Goal: Connect with others: Establish contact or relationships with other users

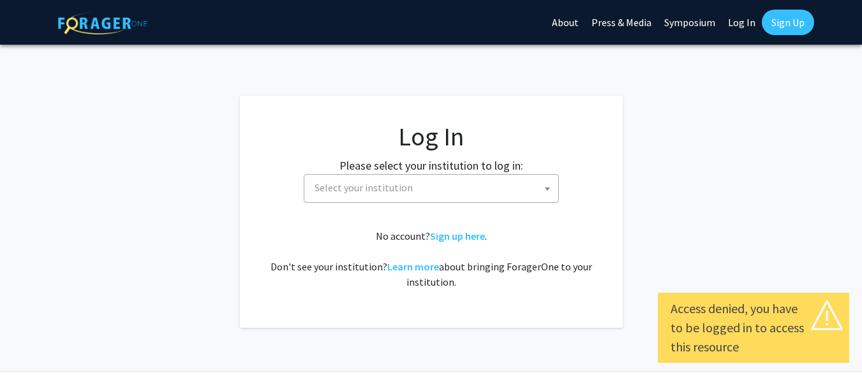
select select
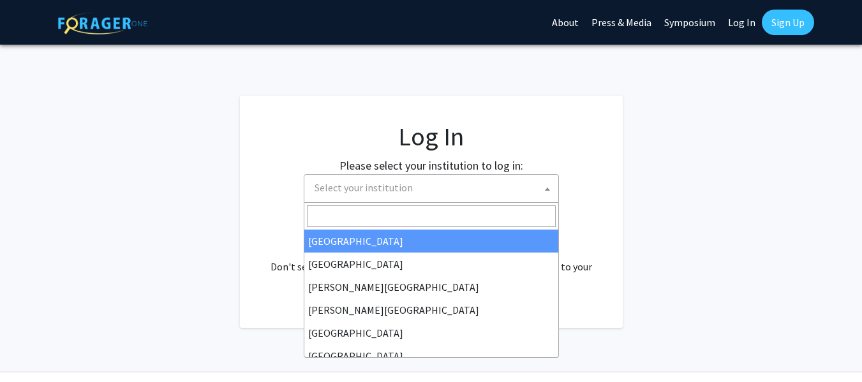
click at [545, 191] on span at bounding box center [547, 189] width 13 height 28
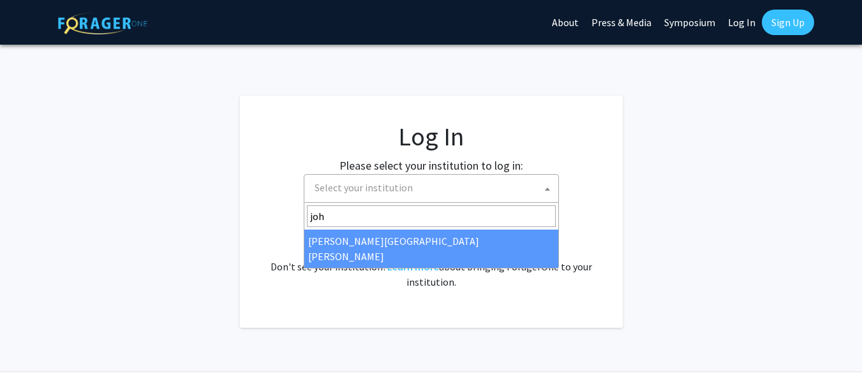
type input "joh"
select select "1"
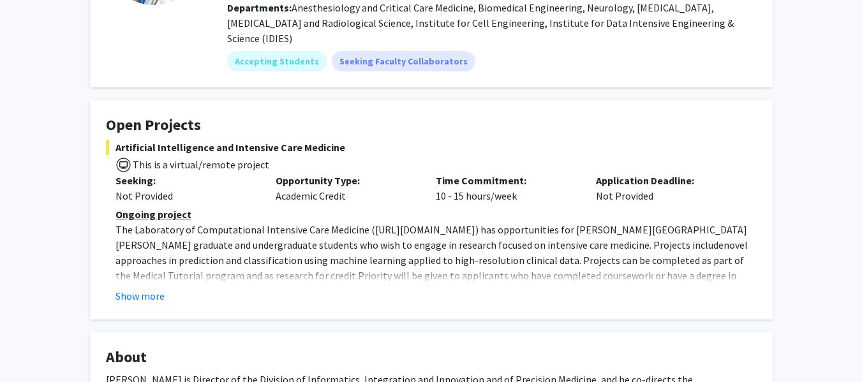
scroll to position [165, 0]
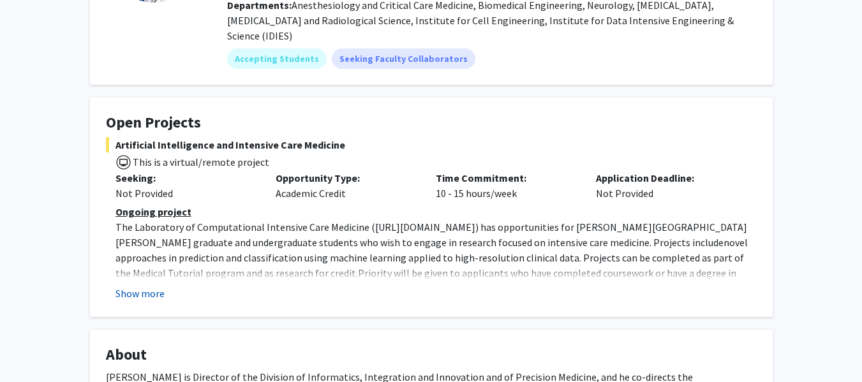
click at [151, 286] on button "Show more" at bounding box center [140, 293] width 49 height 15
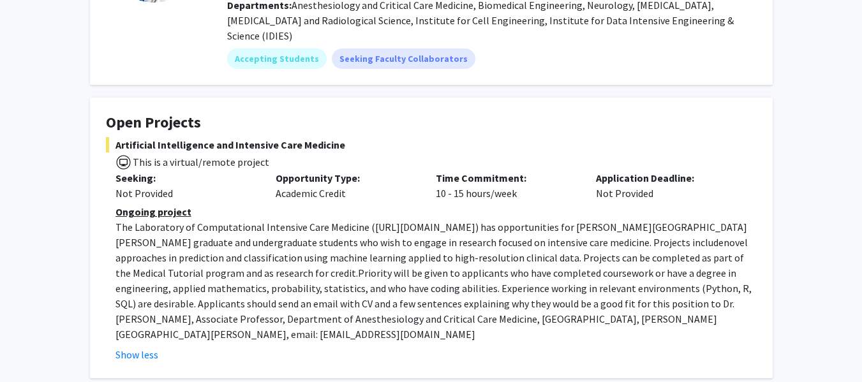
drag, startPoint x: 364, startPoint y: 211, endPoint x: 460, endPoint y: 211, distance: 95.1
click at [460, 220] on p "The Laboratory of Computational Intensive Care Medicine ( https://lcicm.jhmi.ed…" at bounding box center [436, 281] width 641 height 123
copy p "https://lcicm.jhmi.edu"
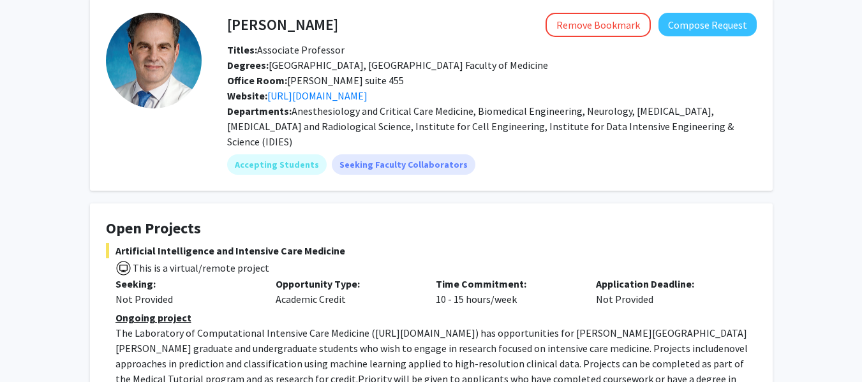
scroll to position [41, 0]
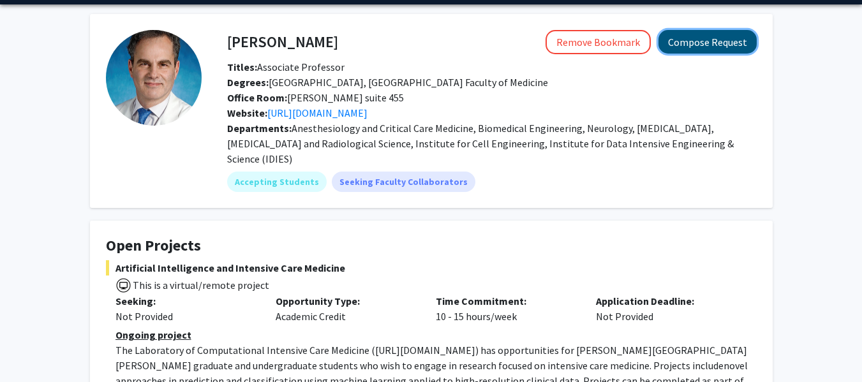
click at [698, 46] on button "Compose Request" at bounding box center [708, 42] width 98 height 24
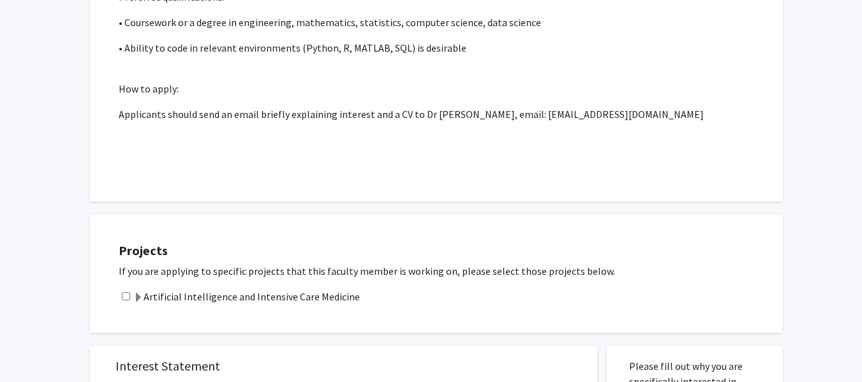
scroll to position [531, 0]
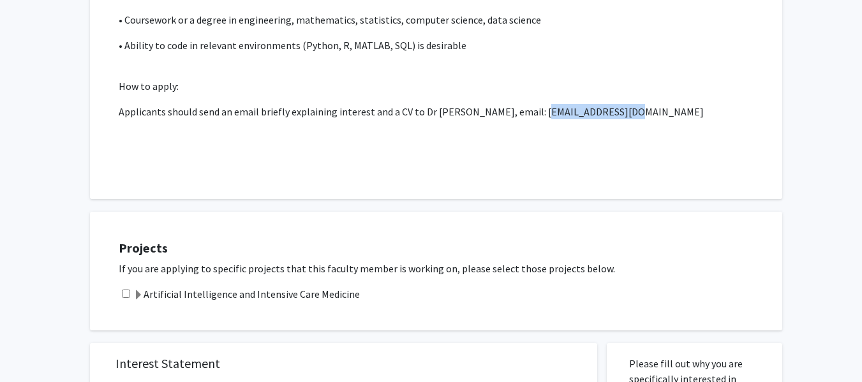
drag, startPoint x: 626, startPoint y: 94, endPoint x: 527, endPoint y: 102, distance: 99.2
click at [527, 104] on p "Applicants should send an email briefly explaining interest and a CV to Dr Robe…" at bounding box center [436, 111] width 635 height 15
copy p "rstevens@jhmi.edu"
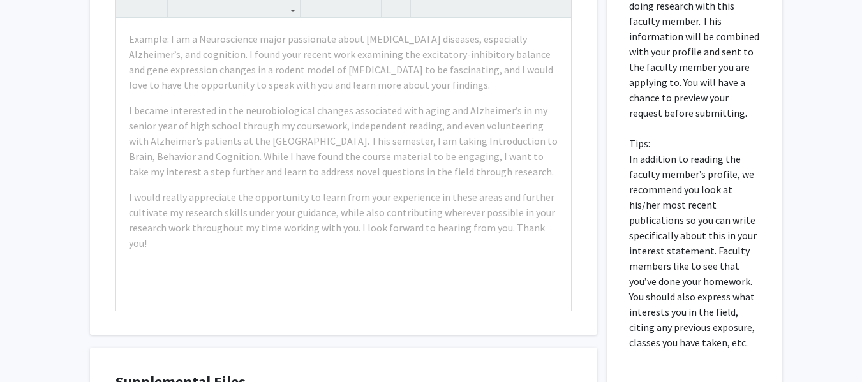
scroll to position [1046, 0]
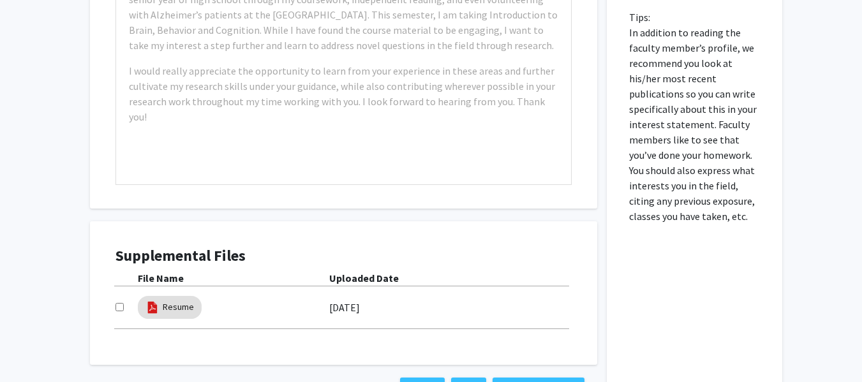
click at [118, 303] on input "checkbox" at bounding box center [120, 307] width 8 height 8
click at [120, 303] on input "checkbox" at bounding box center [120, 307] width 8 height 8
checkbox input "false"
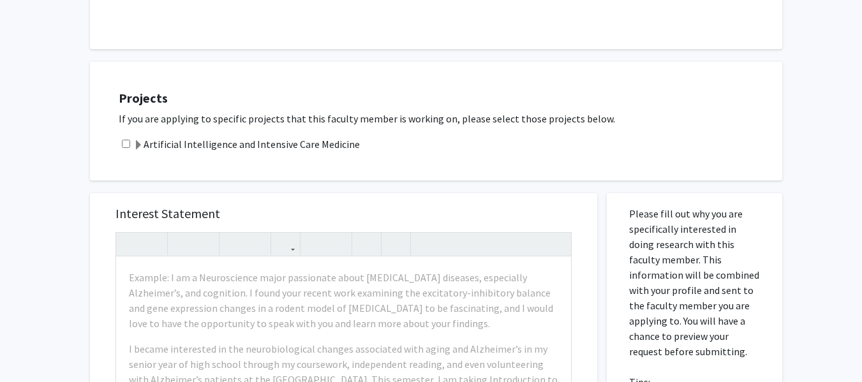
scroll to position [679, 0]
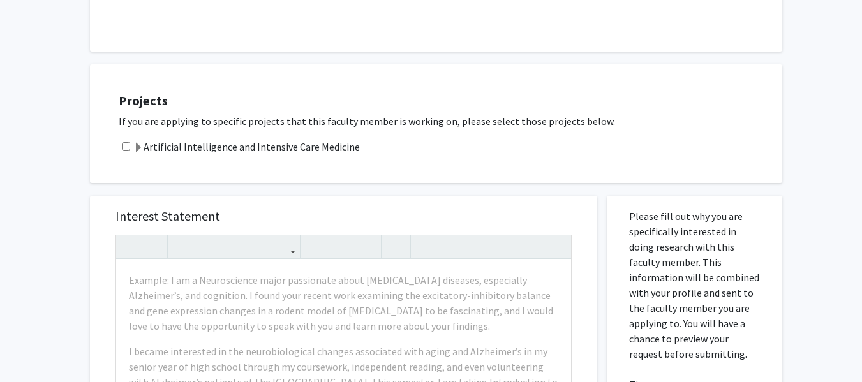
click at [124, 142] on input "checkbox" at bounding box center [126, 146] width 8 height 8
checkbox input "true"
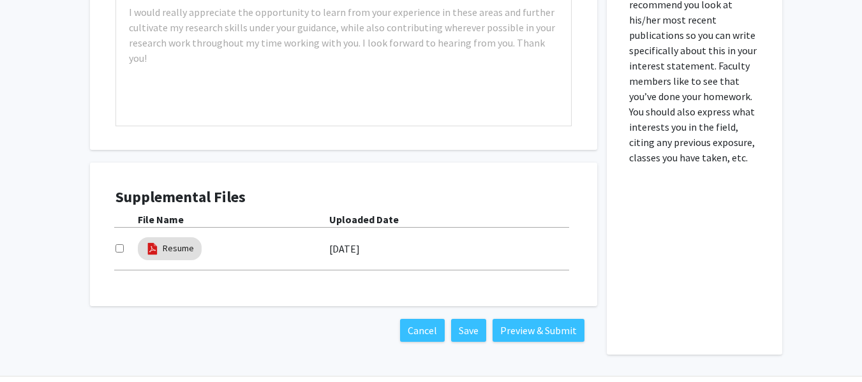
scroll to position [1107, 0]
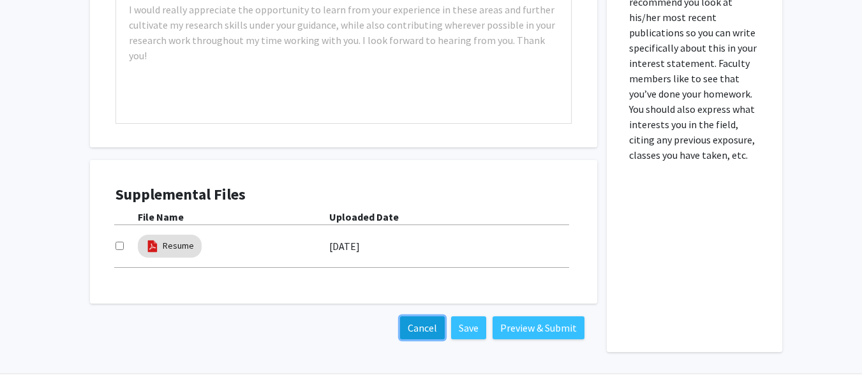
click at [426, 317] on button "Cancel" at bounding box center [422, 328] width 45 height 23
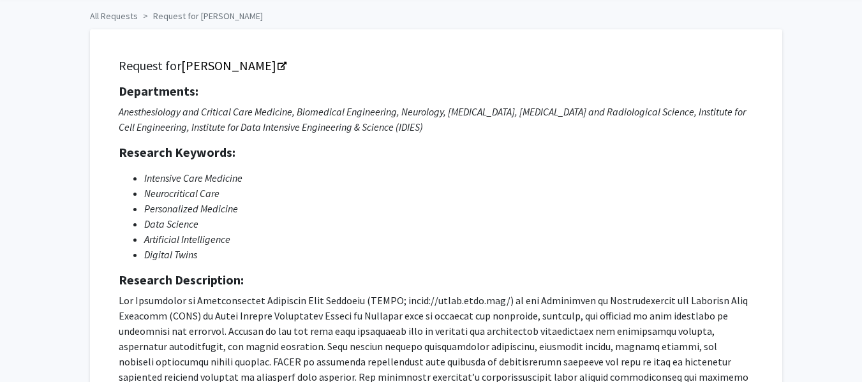
scroll to position [0, 0]
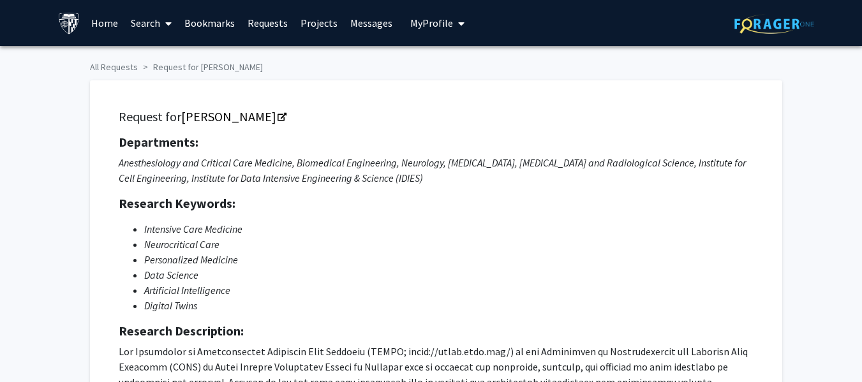
click at [327, 25] on link "Projects" at bounding box center [319, 23] width 50 height 45
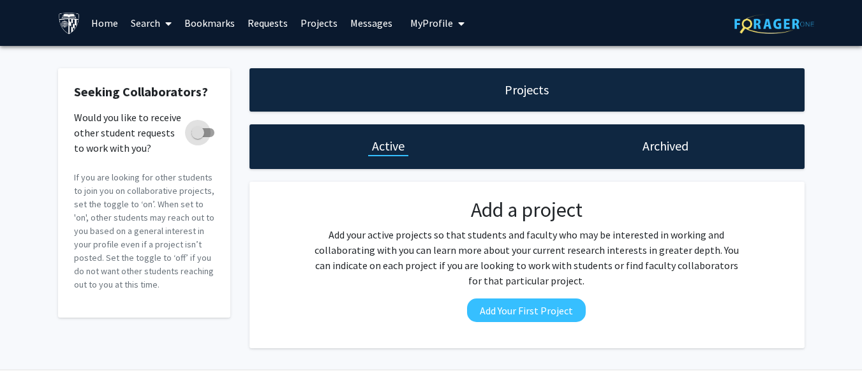
click at [202, 133] on span at bounding box center [197, 132] width 13 height 13
click at [198, 137] on input "Would you like to receive other student requests to work with you?" at bounding box center [197, 137] width 1 height 1
checkbox input "true"
click at [683, 142] on h1 "Archived" at bounding box center [666, 146] width 46 height 18
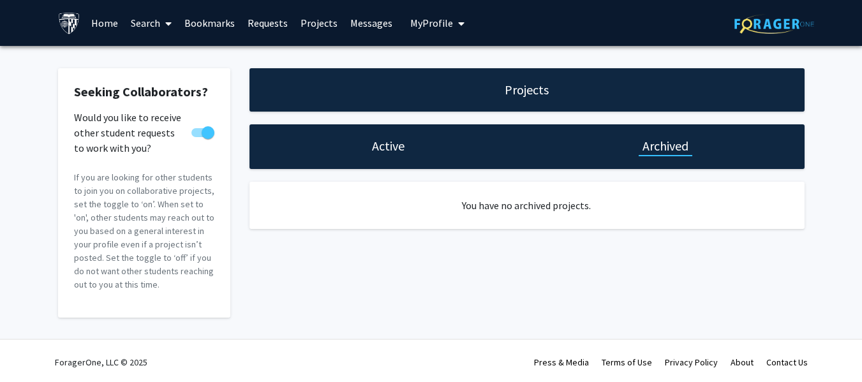
click at [396, 146] on h1 "Active" at bounding box center [388, 146] width 33 height 18
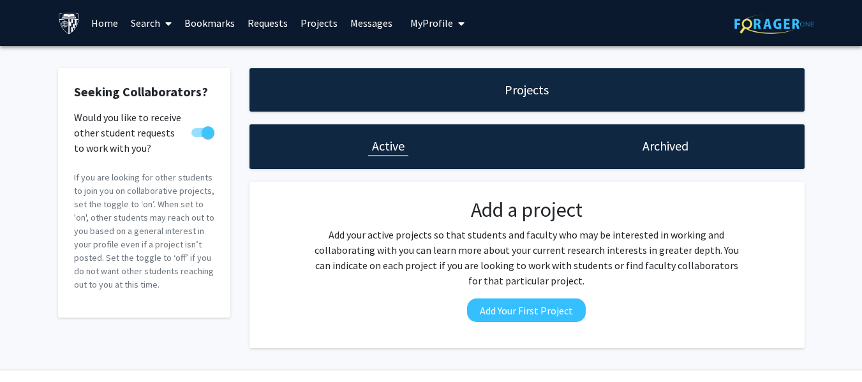
click at [316, 22] on link "Projects" at bounding box center [319, 23] width 50 height 45
click at [211, 26] on link "Bookmarks" at bounding box center [209, 23] width 63 height 45
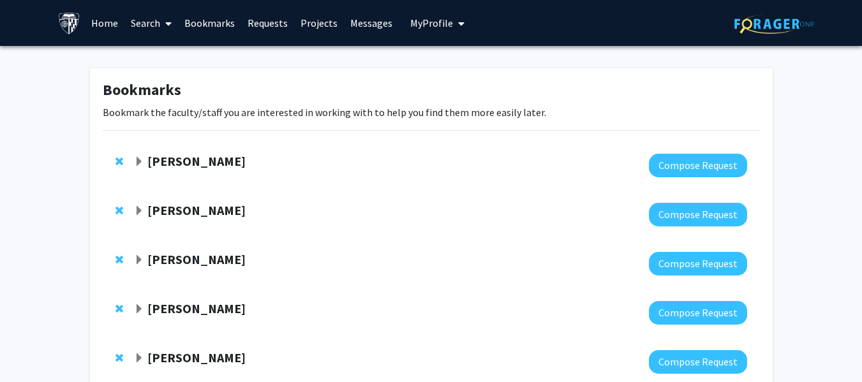
click at [105, 22] on link "Home" at bounding box center [105, 23] width 40 height 45
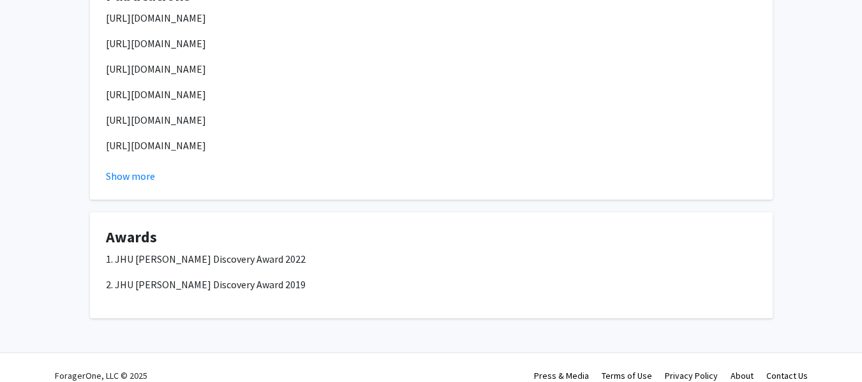
scroll to position [1189, 0]
